Goal: Task Accomplishment & Management: Manage account settings

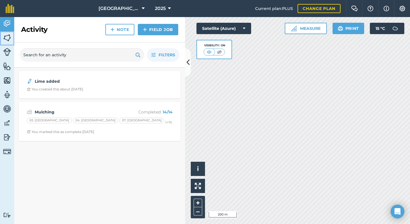
click at [4, 39] on img at bounding box center [7, 38] width 8 height 9
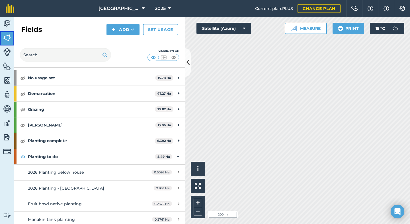
scroll to position [30, 0]
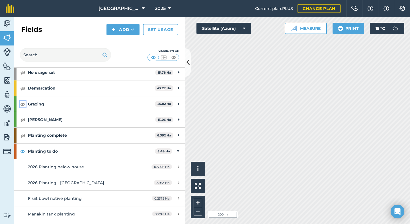
click at [23, 103] on img at bounding box center [22, 104] width 5 height 7
click at [199, 202] on button "+" at bounding box center [198, 203] width 9 height 9
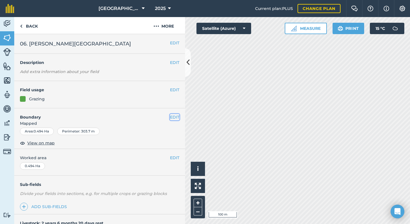
click at [171, 119] on button "EDIT" at bounding box center [174, 117] width 9 height 6
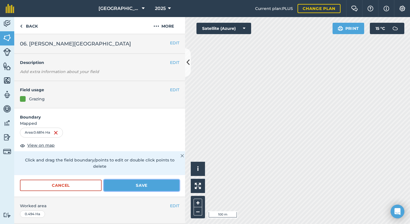
click at [135, 180] on button "Save" at bounding box center [141, 185] width 75 height 11
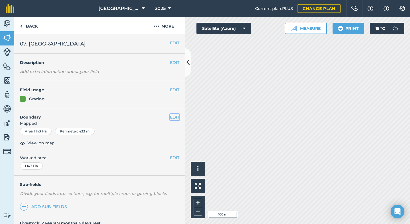
click at [172, 117] on button "EDIT" at bounding box center [174, 117] width 9 height 6
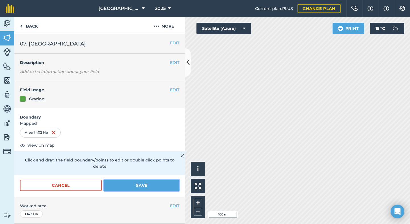
click at [131, 180] on button "Save" at bounding box center [141, 185] width 75 height 11
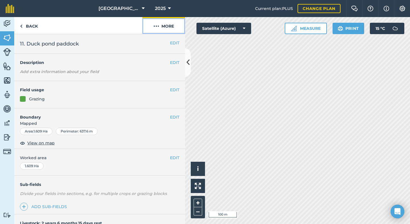
click at [165, 28] on button "More" at bounding box center [163, 25] width 43 height 17
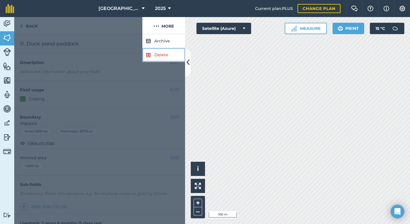
click at [161, 54] on link "Delete" at bounding box center [163, 55] width 43 height 14
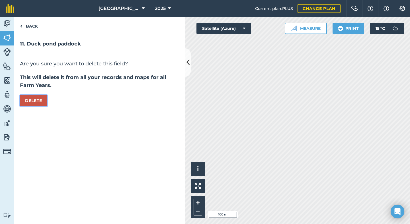
click at [36, 101] on button "Delete" at bounding box center [33, 100] width 27 height 11
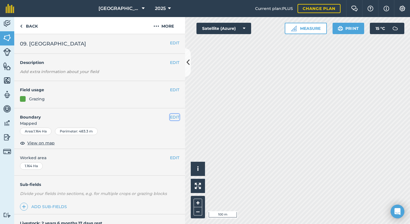
click at [174, 119] on button "EDIT" at bounding box center [174, 117] width 9 height 6
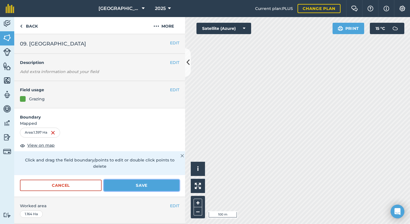
click at [131, 180] on button "Save" at bounding box center [141, 185] width 75 height 11
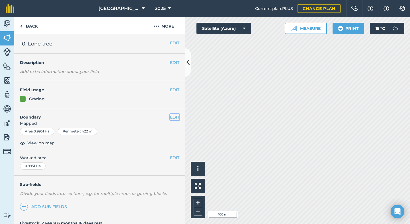
click at [173, 116] on button "EDIT" at bounding box center [174, 117] width 9 height 6
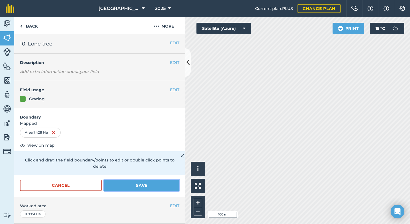
click at [126, 180] on button "Save" at bounding box center [141, 185] width 75 height 11
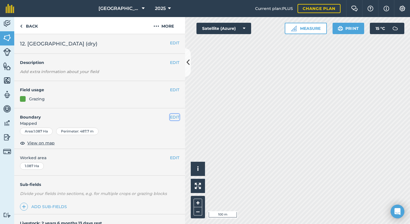
click at [173, 115] on button "EDIT" at bounding box center [174, 117] width 9 height 6
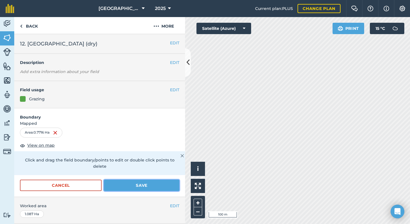
click at [142, 180] on button "Save" at bounding box center [141, 185] width 75 height 11
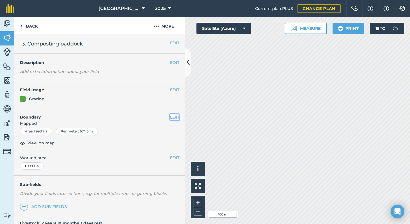
click at [172, 119] on button "EDIT" at bounding box center [174, 117] width 9 height 6
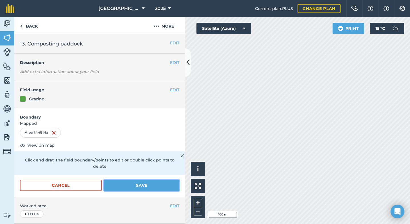
click at [129, 181] on button "Save" at bounding box center [141, 185] width 75 height 11
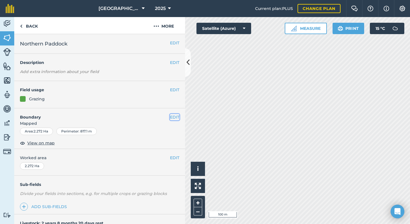
click at [177, 117] on button "EDIT" at bounding box center [174, 117] width 9 height 6
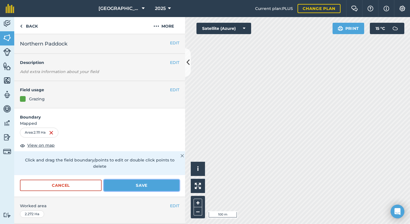
click at [155, 180] on button "Save" at bounding box center [141, 185] width 75 height 11
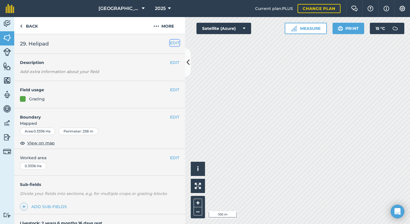
click at [174, 43] on button "EDIT" at bounding box center [174, 43] width 9 height 6
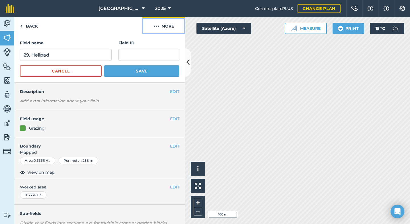
click at [166, 22] on button "More" at bounding box center [163, 25] width 43 height 17
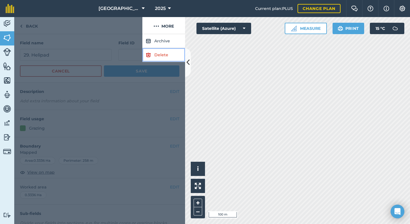
click at [161, 58] on link "Delete" at bounding box center [163, 55] width 43 height 14
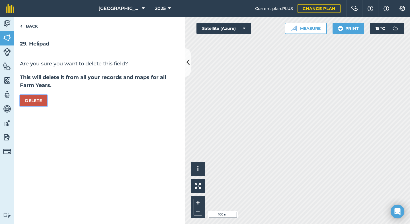
click at [42, 100] on button "Delete" at bounding box center [33, 100] width 27 height 11
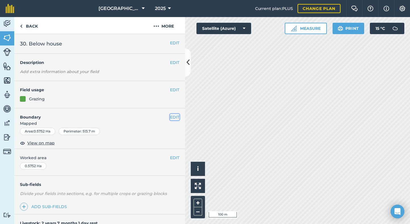
click at [173, 118] on button "EDIT" at bounding box center [174, 117] width 9 height 6
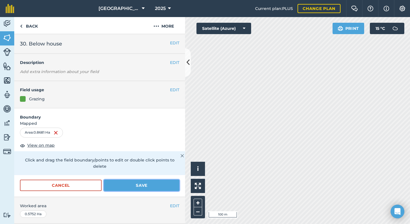
click at [138, 181] on button "Save" at bounding box center [141, 185] width 75 height 11
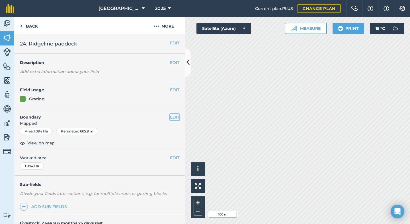
click at [173, 116] on button "EDIT" at bounding box center [174, 117] width 9 height 6
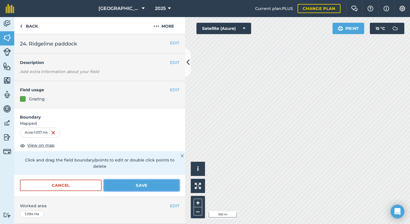
click at [141, 180] on button "Save" at bounding box center [141, 185] width 75 height 11
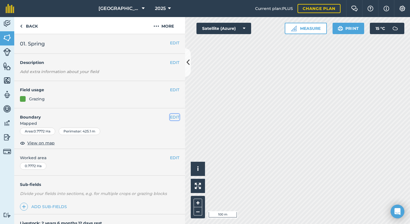
click at [175, 118] on button "EDIT" at bounding box center [174, 117] width 9 height 6
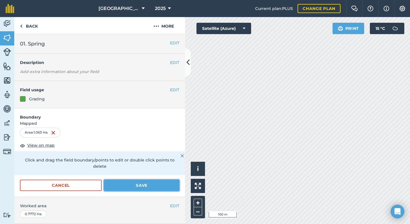
click at [143, 180] on button "Save" at bounding box center [141, 185] width 75 height 11
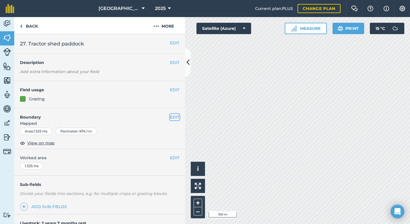
click at [174, 117] on button "EDIT" at bounding box center [174, 117] width 9 height 6
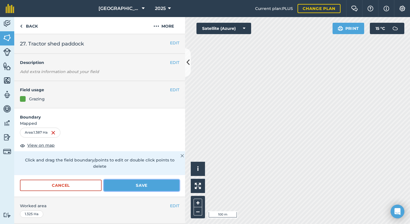
click at [158, 180] on button "Save" at bounding box center [141, 185] width 75 height 11
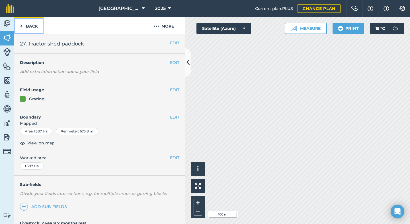
click at [26, 26] on link "Back" at bounding box center [28, 25] width 29 height 17
click at [9, 36] on img at bounding box center [7, 38] width 8 height 9
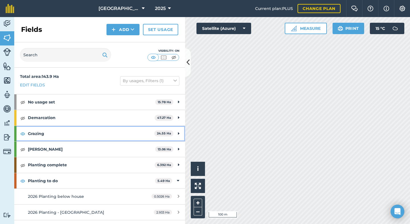
click at [179, 133] on icon at bounding box center [178, 134] width 1 height 6
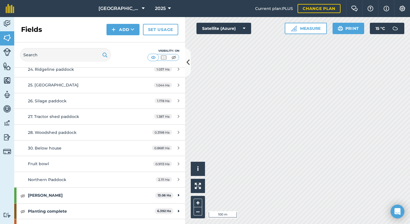
scroll to position [301, 0]
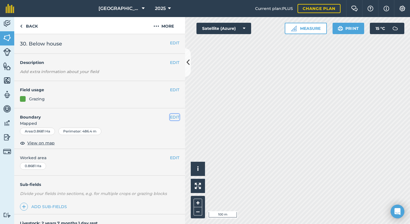
click at [173, 118] on button "EDIT" at bounding box center [174, 117] width 9 height 6
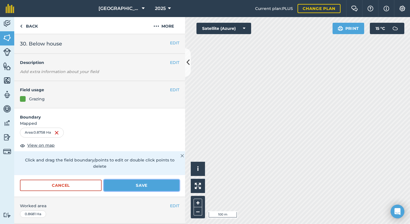
click at [138, 181] on button "Save" at bounding box center [141, 185] width 75 height 11
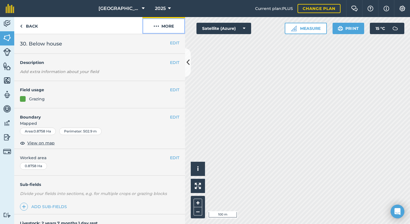
click at [163, 26] on button "More" at bounding box center [163, 25] width 43 height 17
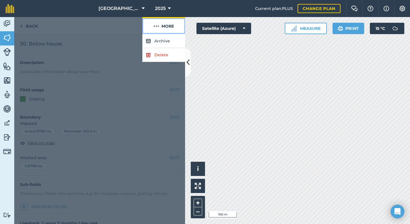
click at [163, 26] on button "More" at bounding box center [163, 25] width 43 height 17
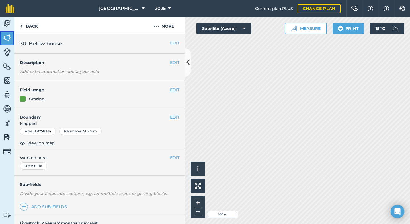
click at [7, 41] on img at bounding box center [7, 38] width 8 height 9
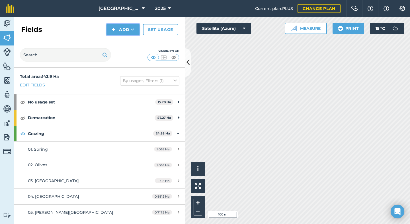
click at [120, 25] on button "Add" at bounding box center [123, 29] width 33 height 11
click at [122, 42] on link "Draw" at bounding box center [122, 42] width 31 height 13
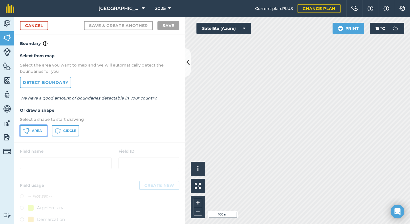
click at [25, 130] on icon at bounding box center [26, 131] width 7 height 7
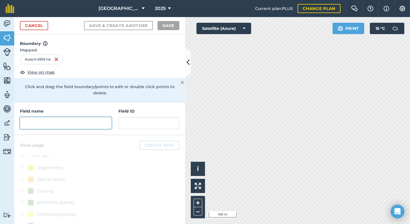
click at [42, 119] on input "text" at bounding box center [66, 123] width 92 height 12
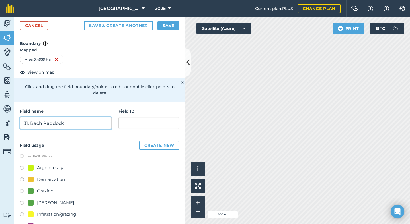
type input "31. Bach Paddock"
click at [23, 189] on label at bounding box center [24, 192] width 8 height 6
radio input "true"
click at [154, 141] on button "Create new" at bounding box center [159, 145] width 40 height 9
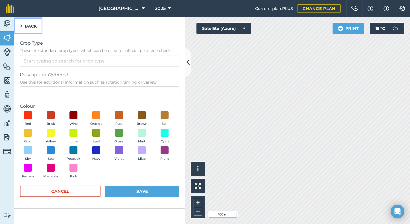
click at [30, 27] on link "Back" at bounding box center [28, 25] width 28 height 17
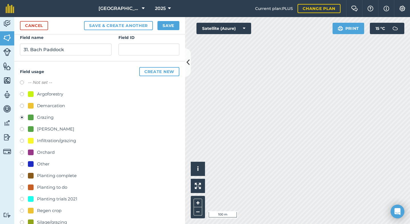
scroll to position [115, 0]
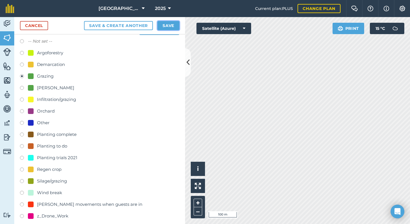
click at [170, 24] on button "Save" at bounding box center [168, 25] width 22 height 9
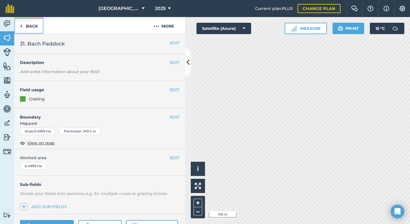
click at [26, 24] on link "Back" at bounding box center [28, 25] width 29 height 17
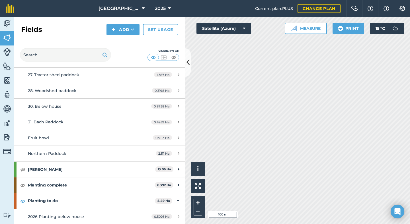
scroll to position [341, 0]
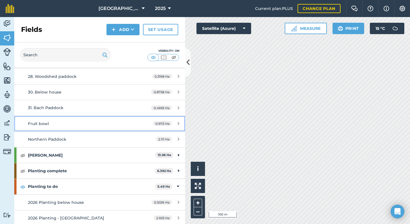
click at [97, 122] on div "Fruit bowl" at bounding box center [81, 124] width 107 height 6
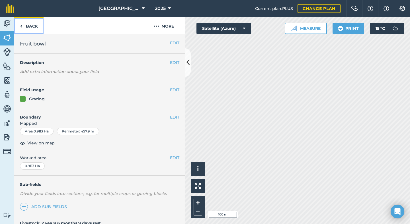
click at [29, 28] on link "Back" at bounding box center [28, 25] width 29 height 17
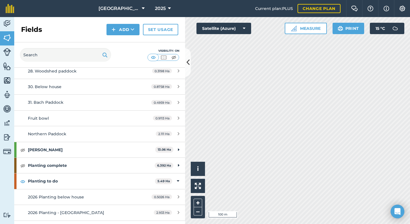
scroll to position [350, 0]
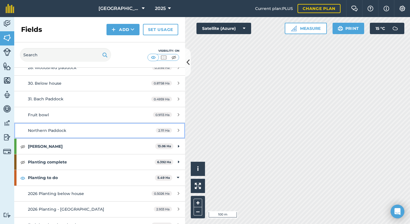
click at [52, 133] on span "Northern Paddock" at bounding box center [47, 130] width 38 height 5
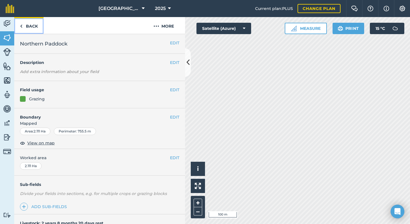
click at [31, 23] on link "Back" at bounding box center [28, 25] width 29 height 17
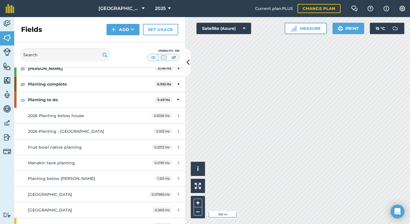
scroll to position [432, 0]
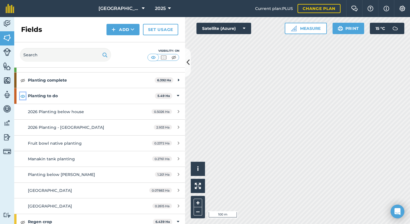
click at [21, 97] on img at bounding box center [22, 96] width 5 height 7
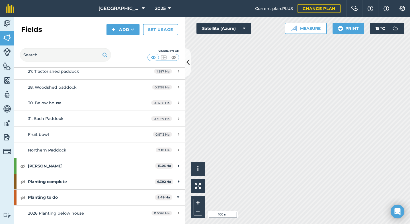
scroll to position [333, 0]
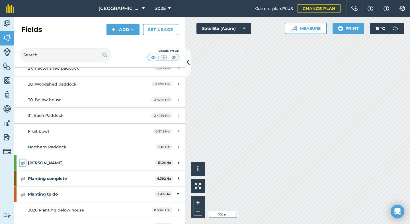
click at [22, 164] on img at bounding box center [22, 163] width 5 height 7
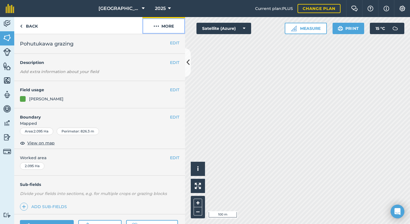
click at [167, 25] on button "More" at bounding box center [163, 25] width 43 height 17
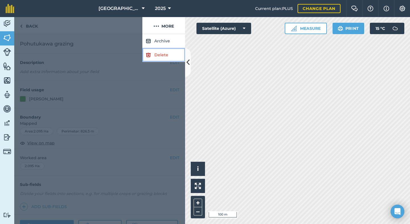
click at [159, 56] on link "Delete" at bounding box center [163, 55] width 43 height 14
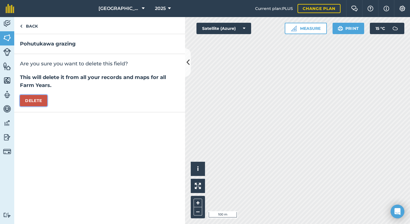
click at [39, 103] on button "Delete" at bounding box center [33, 100] width 27 height 11
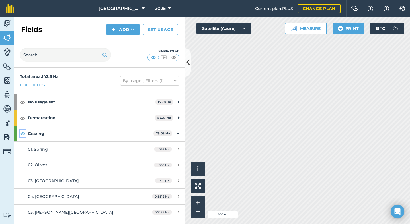
click at [22, 134] on img at bounding box center [22, 133] width 5 height 7
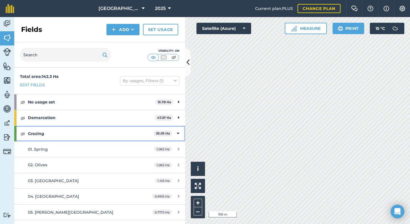
click at [177, 133] on icon at bounding box center [178, 134] width 3 height 6
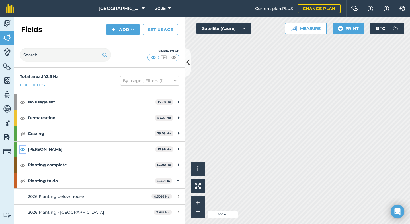
click at [22, 149] on img at bounding box center [22, 149] width 5 height 7
click at [198, 213] on button "–" at bounding box center [198, 212] width 9 height 8
click at [199, 200] on button "+" at bounding box center [198, 203] width 9 height 9
click at [23, 134] on img at bounding box center [22, 133] width 5 height 7
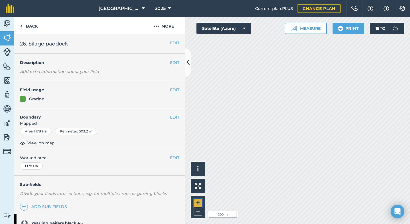
click at [195, 202] on button "+" at bounding box center [198, 203] width 9 height 9
click at [176, 117] on button "EDIT" at bounding box center [174, 117] width 9 height 6
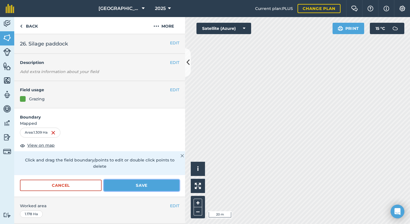
click at [144, 180] on button "Save" at bounding box center [141, 185] width 75 height 11
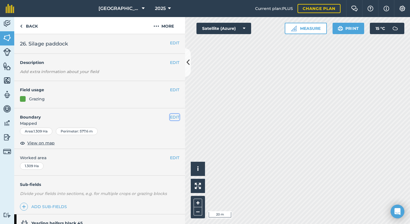
click at [174, 116] on button "EDIT" at bounding box center [174, 117] width 9 height 6
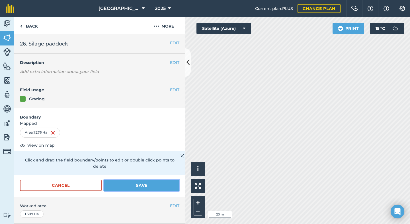
click at [139, 180] on button "Save" at bounding box center [141, 185] width 75 height 11
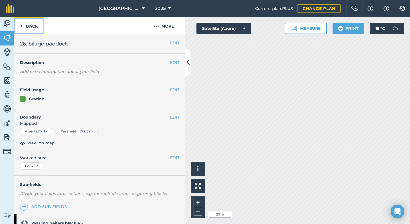
click at [29, 28] on link "Back" at bounding box center [28, 25] width 29 height 17
click at [9, 37] on img at bounding box center [7, 38] width 8 height 9
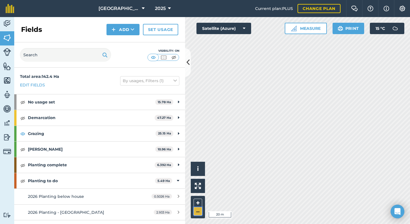
click at [201, 212] on button "–" at bounding box center [198, 212] width 9 height 8
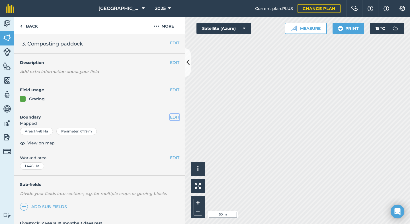
click at [173, 118] on button "EDIT" at bounding box center [174, 117] width 9 height 6
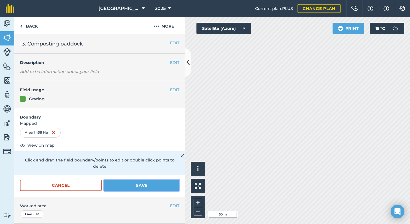
click at [140, 181] on button "Save" at bounding box center [141, 185] width 75 height 11
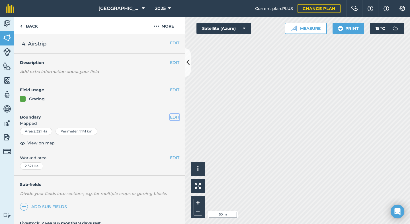
click at [172, 118] on button "EDIT" at bounding box center [174, 117] width 9 height 6
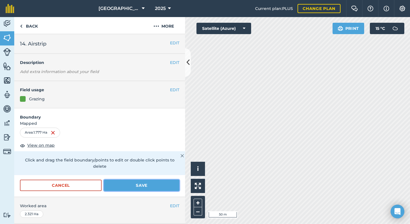
click at [126, 180] on button "Save" at bounding box center [141, 185] width 75 height 11
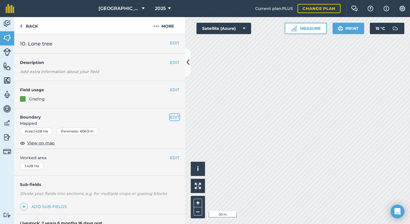
click at [173, 118] on button "EDIT" at bounding box center [174, 117] width 9 height 6
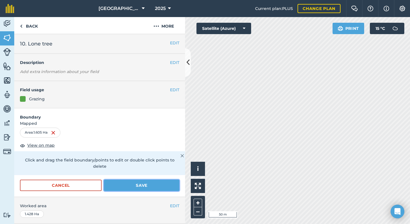
click at [126, 180] on button "Save" at bounding box center [141, 185] width 75 height 11
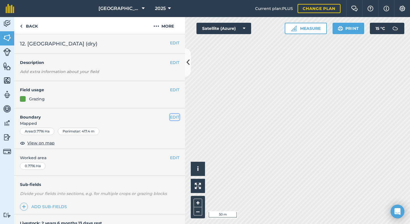
click at [174, 118] on button "EDIT" at bounding box center [174, 117] width 9 height 6
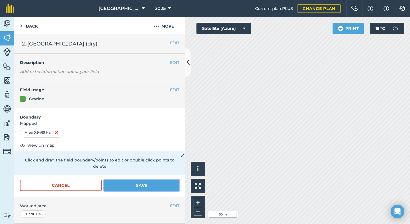
click at [139, 181] on button "Save" at bounding box center [141, 185] width 75 height 11
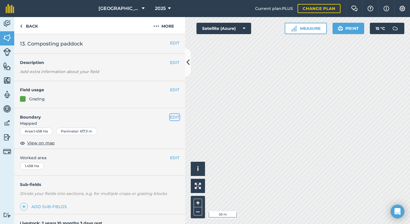
click at [177, 117] on button "EDIT" at bounding box center [174, 117] width 9 height 6
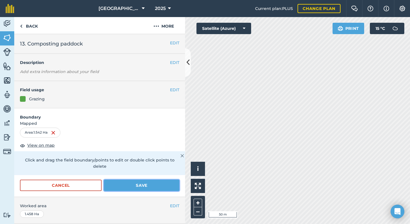
click at [136, 182] on button "Save" at bounding box center [141, 185] width 75 height 11
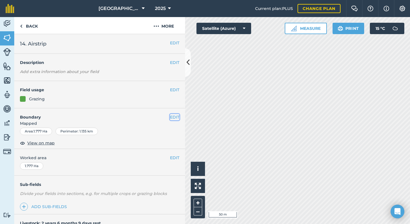
click at [173, 116] on button "EDIT" at bounding box center [174, 117] width 9 height 6
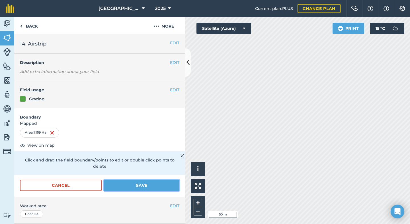
click at [142, 183] on button "Save" at bounding box center [141, 185] width 75 height 11
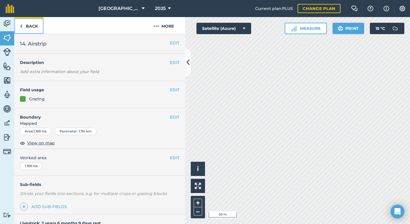
click at [27, 26] on link "Back" at bounding box center [28, 25] width 29 height 17
click at [7, 38] on img at bounding box center [7, 38] width 8 height 9
click at [175, 114] on button "EDIT" at bounding box center [174, 117] width 9 height 6
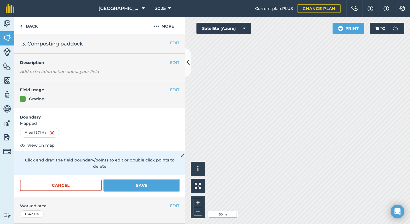
click at [139, 180] on button "Save" at bounding box center [141, 185] width 75 height 11
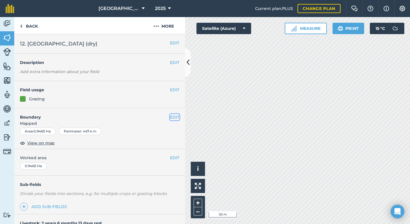
click at [176, 116] on button "EDIT" at bounding box center [174, 117] width 9 height 6
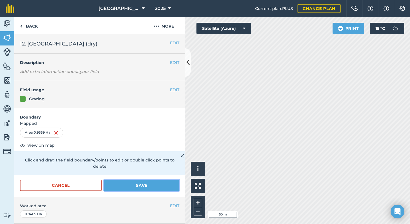
click at [133, 181] on button "Save" at bounding box center [141, 185] width 75 height 11
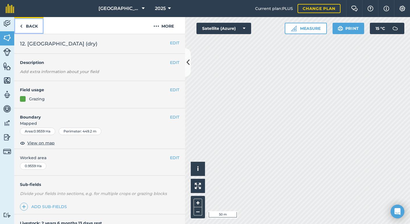
click at [34, 25] on link "Back" at bounding box center [28, 25] width 29 height 17
click at [3, 37] on img at bounding box center [7, 38] width 8 height 9
click at [172, 118] on button "EDIT" at bounding box center [174, 117] width 9 height 6
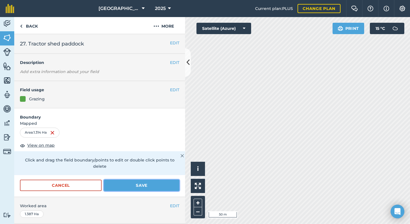
click at [117, 180] on button "Save" at bounding box center [141, 185] width 75 height 11
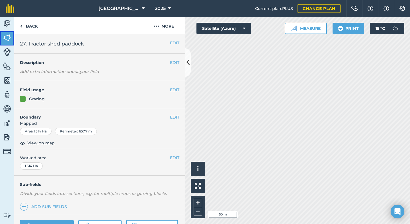
click at [8, 39] on img at bounding box center [7, 38] width 8 height 9
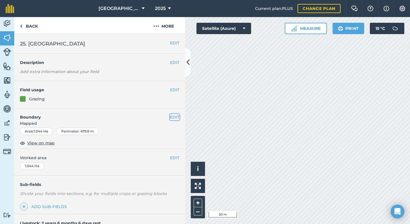
click at [171, 116] on button "EDIT" at bounding box center [174, 117] width 9 height 6
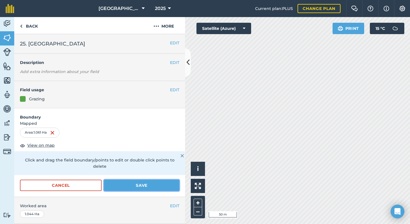
click at [148, 180] on button "Save" at bounding box center [141, 185] width 75 height 11
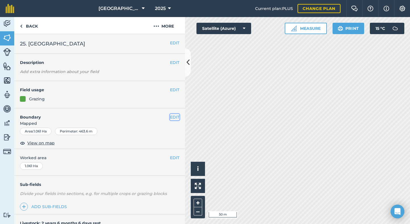
click at [171, 118] on button "EDIT" at bounding box center [174, 117] width 9 height 6
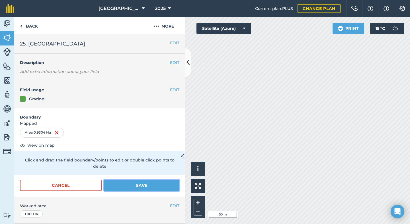
click at [132, 180] on button "Save" at bounding box center [141, 185] width 75 height 11
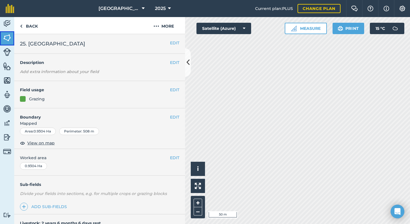
click at [8, 38] on img at bounding box center [7, 38] width 8 height 9
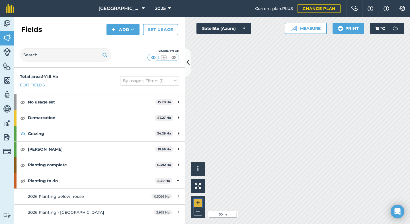
click at [197, 201] on button "+" at bounding box center [198, 203] width 9 height 9
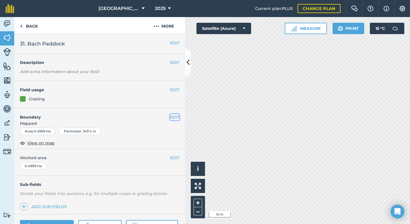
click at [173, 116] on button "EDIT" at bounding box center [174, 117] width 9 height 6
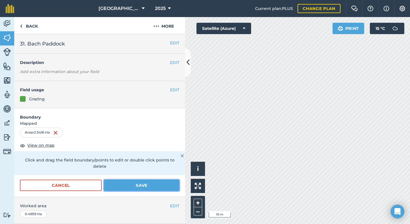
click at [146, 183] on button "Save" at bounding box center [141, 185] width 75 height 11
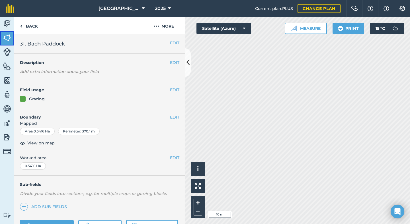
click at [8, 40] on img at bounding box center [7, 38] width 8 height 9
